Goal: Check status: Check status

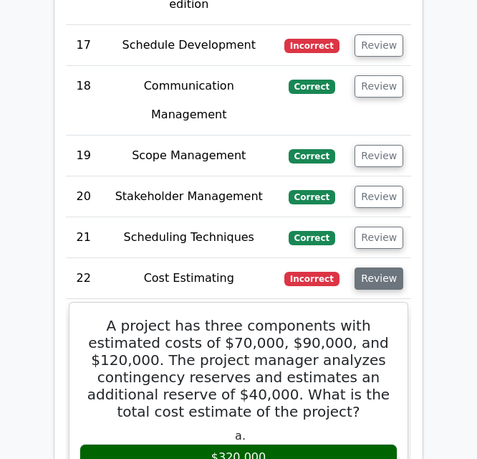
click at [378, 267] on button "Review" at bounding box center [379, 278] width 49 height 22
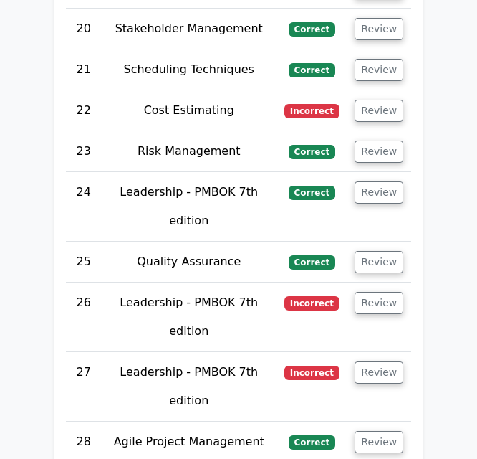
scroll to position [4751, 0]
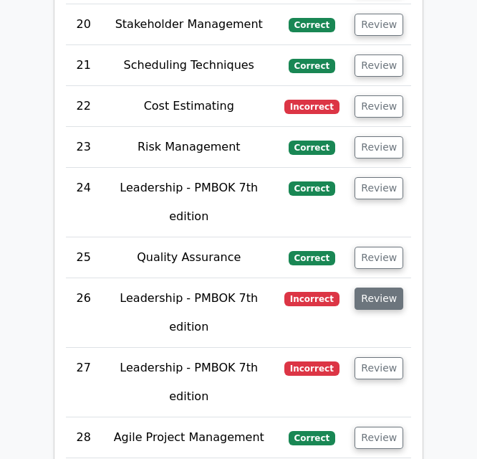
click at [380, 287] on button "Review" at bounding box center [379, 298] width 49 height 22
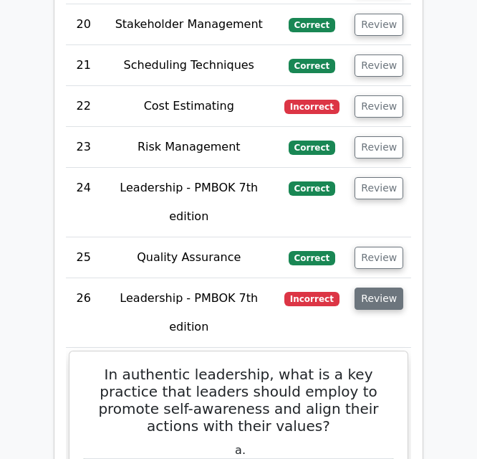
click at [380, 287] on button "Review" at bounding box center [379, 298] width 49 height 22
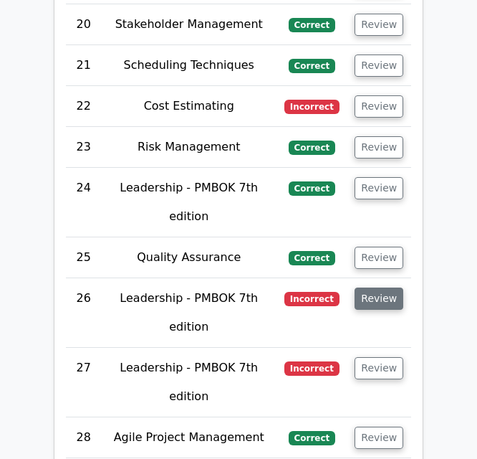
click at [380, 287] on button "Review" at bounding box center [379, 298] width 49 height 22
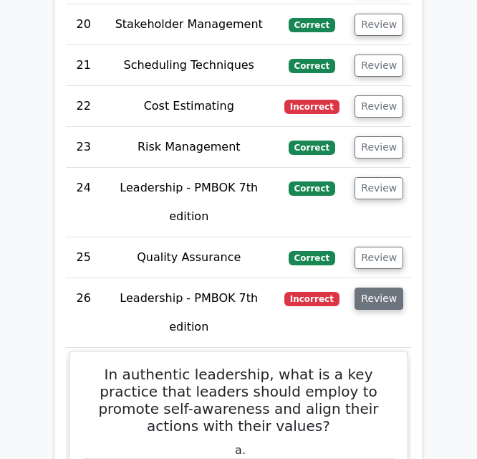
click at [381, 287] on button "Review" at bounding box center [379, 298] width 49 height 22
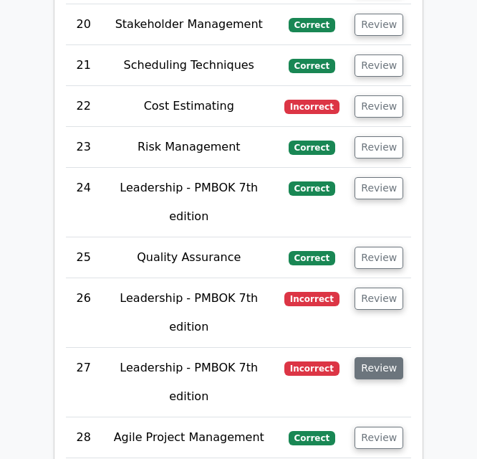
click at [373, 357] on button "Review" at bounding box center [379, 368] width 49 height 22
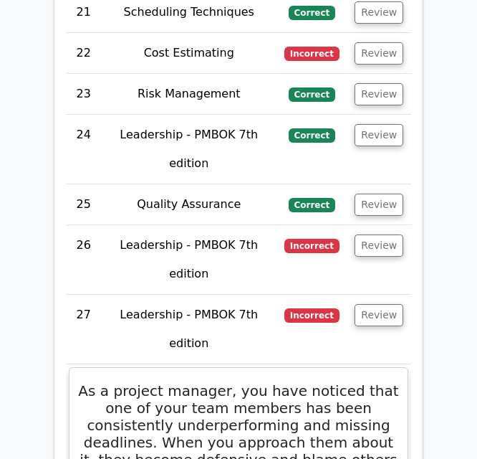
scroll to position [4809, 0]
